Goal: Entertainment & Leisure: Consume media (video, audio)

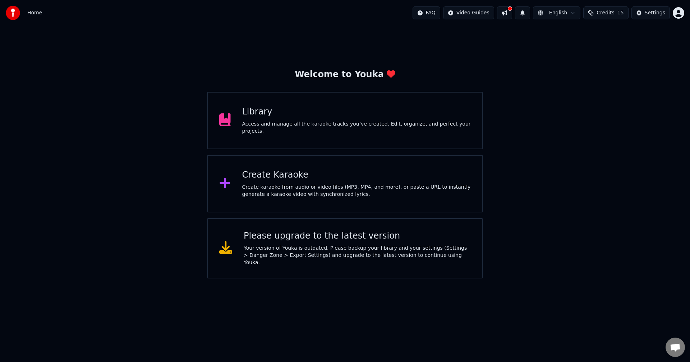
click at [264, 173] on div "Create Karaoke" at bounding box center [356, 175] width 229 height 11
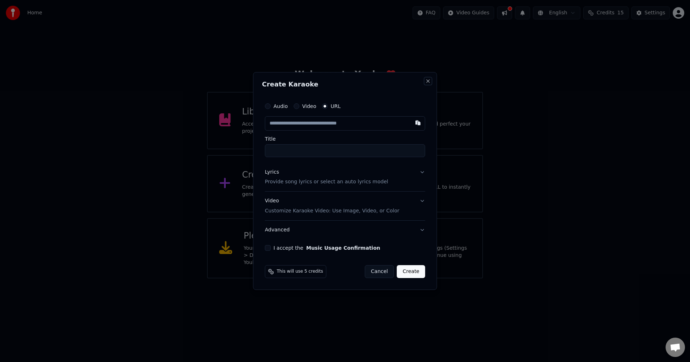
click at [281, 80] on button "Close" at bounding box center [428, 81] width 6 height 6
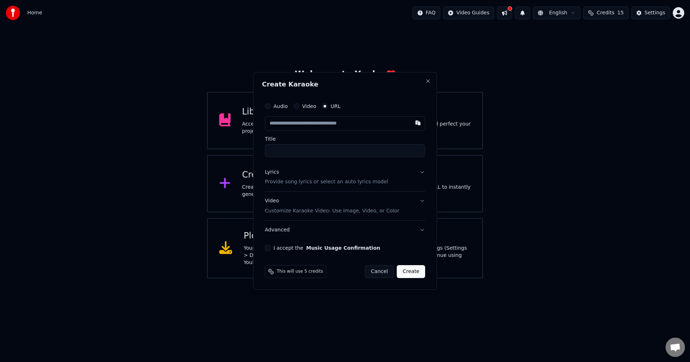
click at [258, 148] on div "Library Access and manage all the karaoke tracks you’ve created. Edit, organize…" at bounding box center [345, 120] width 276 height 57
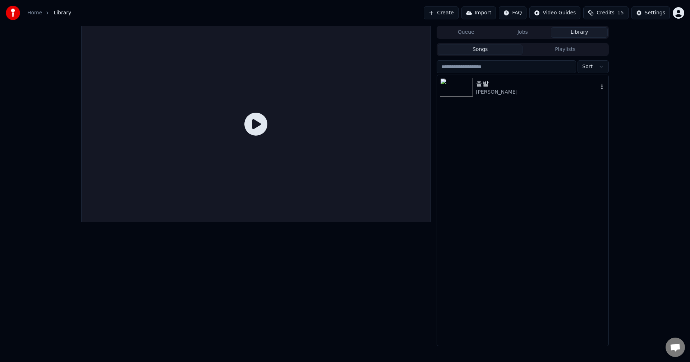
click at [281, 90] on div "[PERSON_NAME]" at bounding box center [537, 92] width 122 height 7
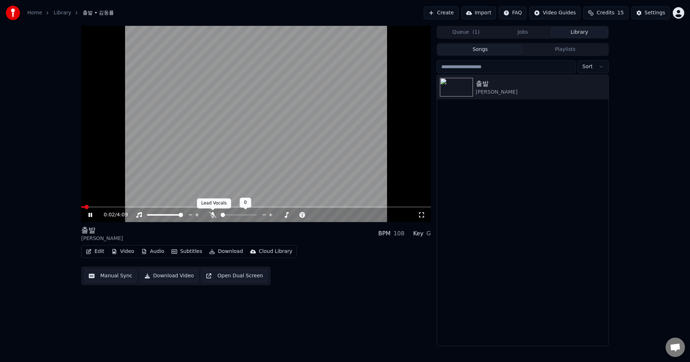
click at [212, 201] on icon at bounding box center [212, 215] width 7 height 6
click at [212, 201] on icon at bounding box center [212, 215] width 4 height 6
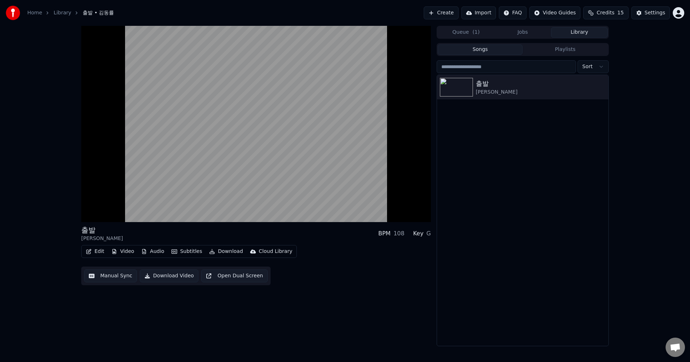
click at [281, 201] on div "Edit Video Audio Subtitles Download Cloud Library Manual Sync Download Video Op…" at bounding box center [256, 265] width 350 height 40
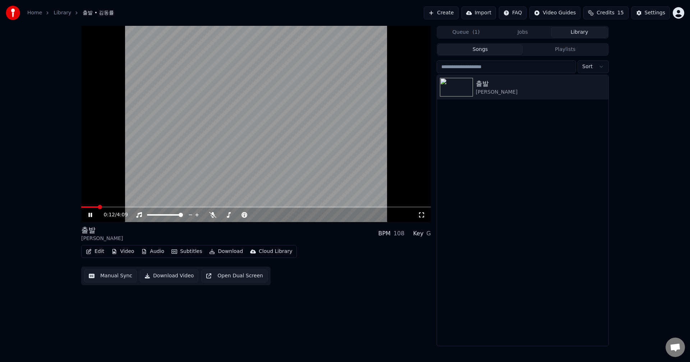
click at [108, 201] on span at bounding box center [256, 207] width 350 height 1
click at [138, 201] on span at bounding box center [256, 207] width 350 height 1
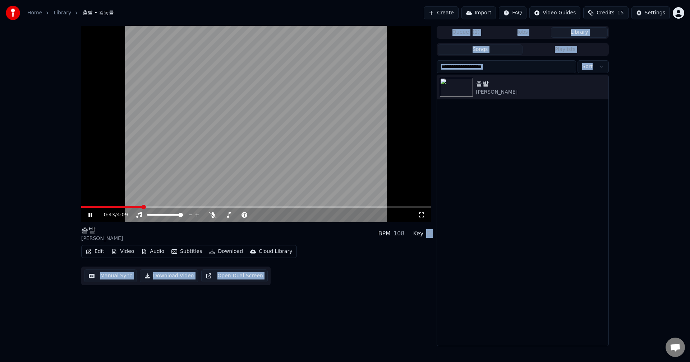
drag, startPoint x: 424, startPoint y: 236, endPoint x: 450, endPoint y: 237, distance: 26.6
click at [281, 201] on div "0:43 / 4:09 출발 [PERSON_NAME] BPM 108 Key G Edit Video Audio Subtitles Download …" at bounding box center [344, 186] width 539 height 321
click at [281, 201] on div "Edit Video Audio Subtitles Download Cloud Library Manual Sync Download Video Op…" at bounding box center [256, 265] width 350 height 40
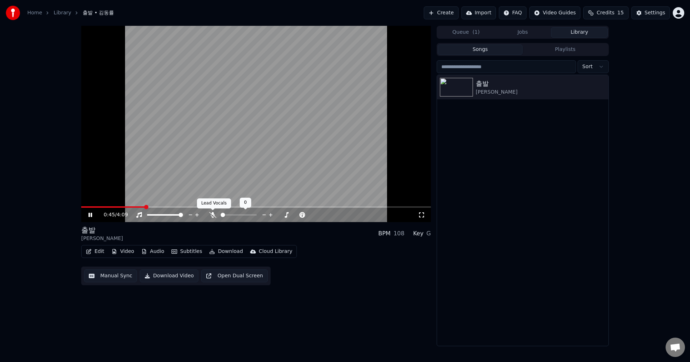
click at [211, 201] on icon at bounding box center [212, 215] width 7 height 6
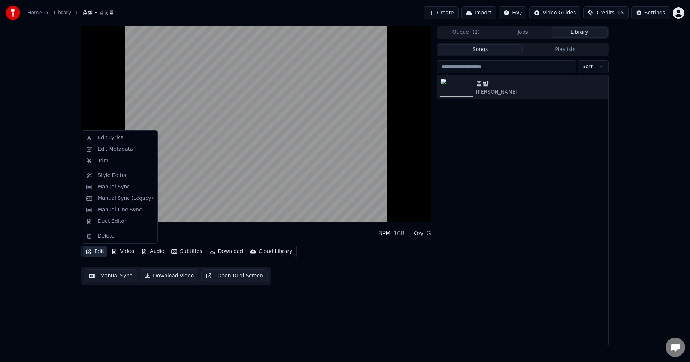
click at [92, 201] on button "Edit" at bounding box center [95, 252] width 24 height 10
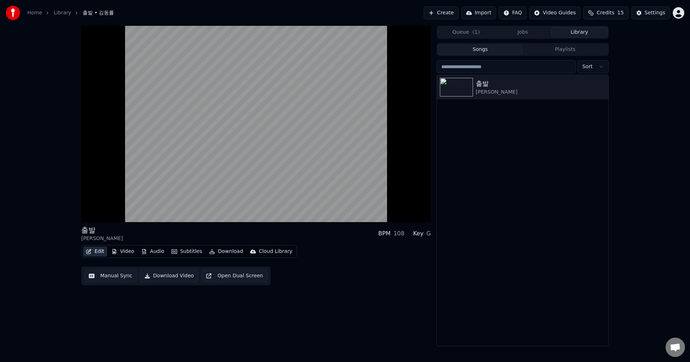
click at [92, 201] on button "Edit" at bounding box center [95, 252] width 24 height 10
click at [176, 201] on button "Subtitles" at bounding box center [186, 252] width 36 height 10
click at [281, 201] on div "출발 김동률 BPM 108 Key G Edit Video Audio Subtitles Download Cloud Library Manual S…" at bounding box center [256, 186] width 350 height 321
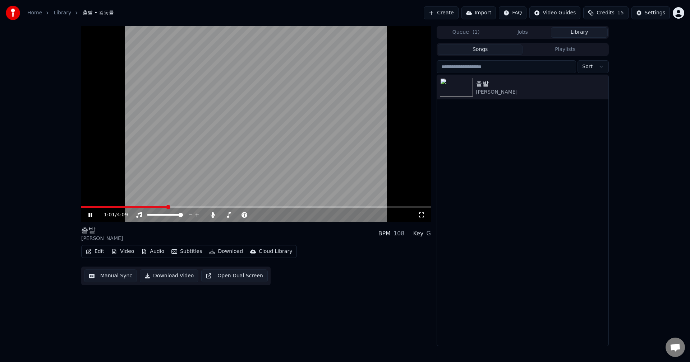
click at [281, 30] on button "Queue ( 1 )" at bounding box center [466, 32] width 57 height 10
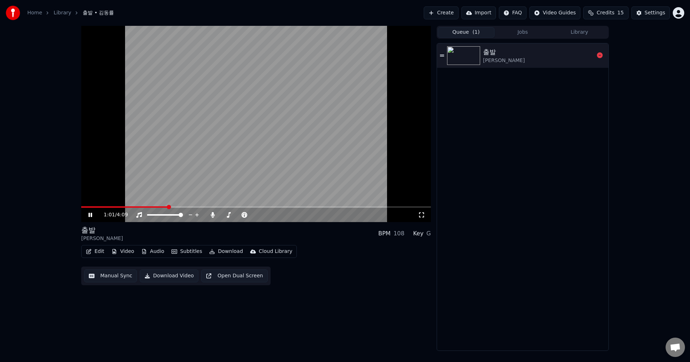
click at [281, 61] on div "출발 [PERSON_NAME]" at bounding box center [538, 55] width 111 height 17
click at [250, 201] on video at bounding box center [256, 124] width 350 height 196
click at [91, 201] on icon at bounding box center [95, 215] width 17 height 6
click at [228, 201] on span at bounding box center [256, 207] width 350 height 1
